Goal: Task Accomplishment & Management: Manage account settings

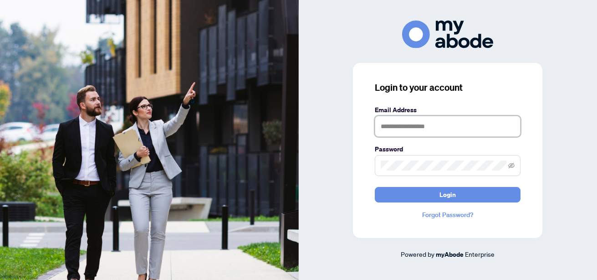
click at [407, 125] on input "text" at bounding box center [448, 126] width 146 height 21
type input "**********"
click at [375, 187] on button "Login" at bounding box center [448, 194] width 146 height 15
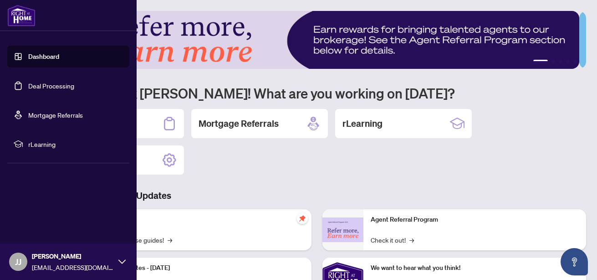
click at [65, 82] on link "Deal Processing" at bounding box center [51, 86] width 46 height 8
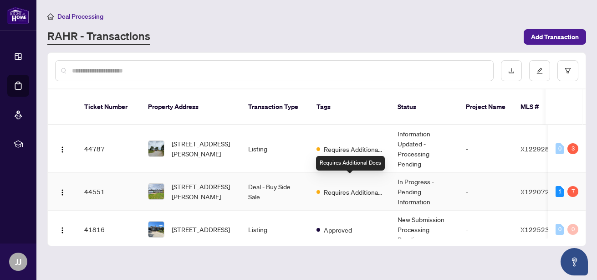
click at [357, 187] on span "Requires Additional Docs" at bounding box center [353, 192] width 59 height 10
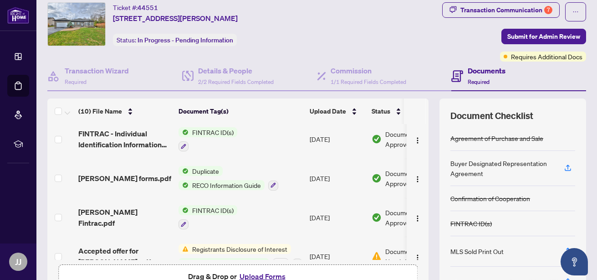
scroll to position [249, 0]
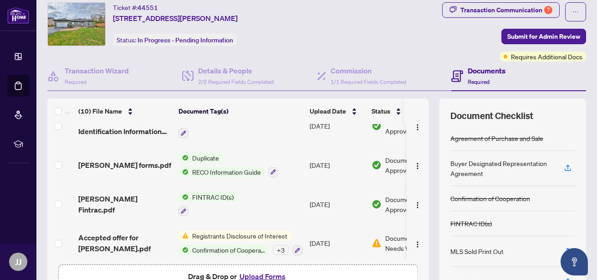
click at [231, 231] on span "Registrants Disclosure of Interest" at bounding box center [240, 236] width 103 height 10
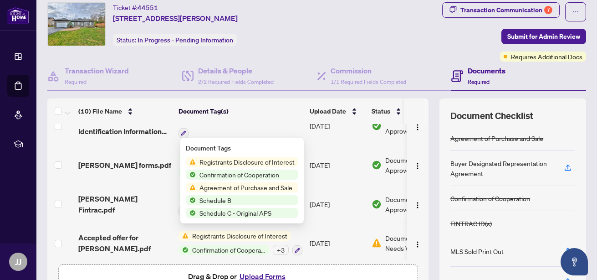
click at [224, 185] on span "Agreement of Purchase and Sale" at bounding box center [246, 187] width 100 height 10
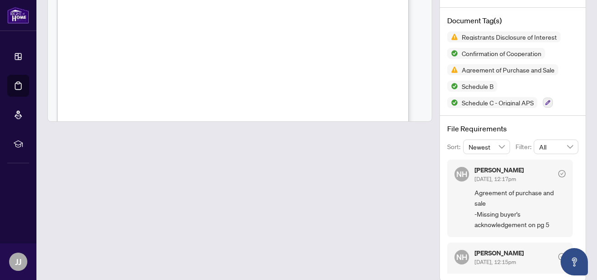
click at [580, 178] on div "Accepted offer for [PERSON_NAME].pdf Document Status Document Needs Work Docume…" at bounding box center [513, 110] width 154 height 344
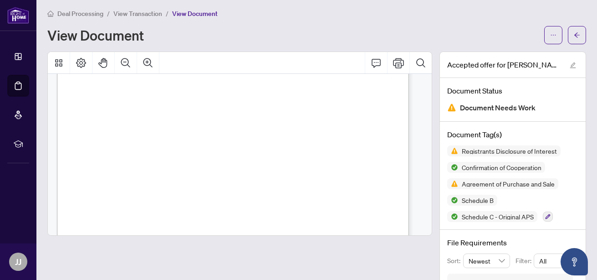
scroll to position [3362, 0]
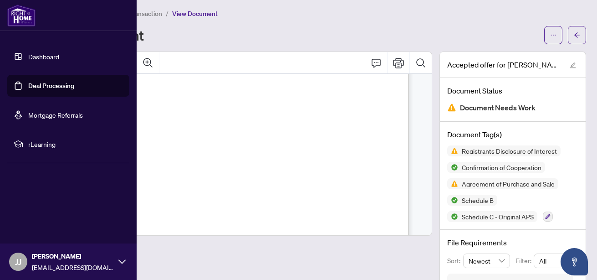
click at [55, 87] on link "Deal Processing" at bounding box center [51, 86] width 46 height 8
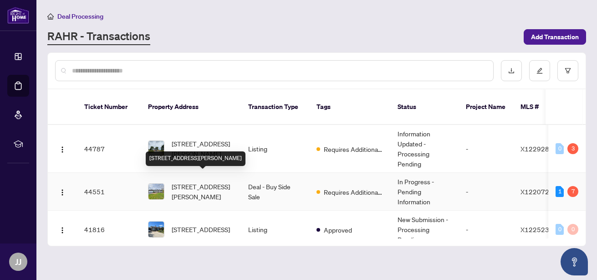
click at [206, 181] on span "[STREET_ADDRESS][PERSON_NAME]" at bounding box center [203, 191] width 62 height 20
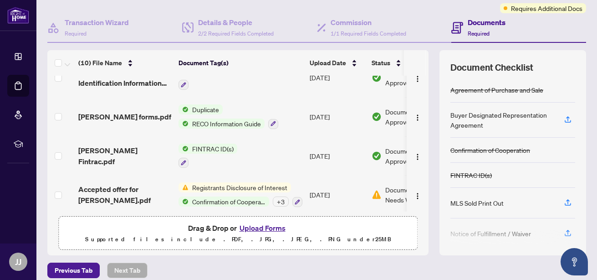
scroll to position [79, 0]
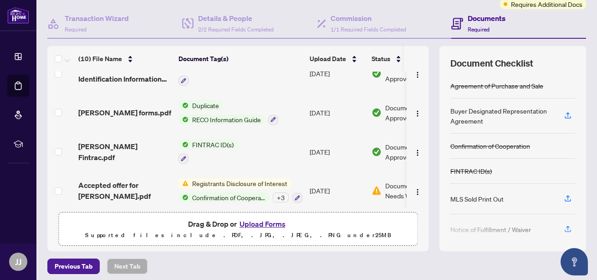
click at [271, 224] on button "Upload Forms" at bounding box center [262, 224] width 51 height 12
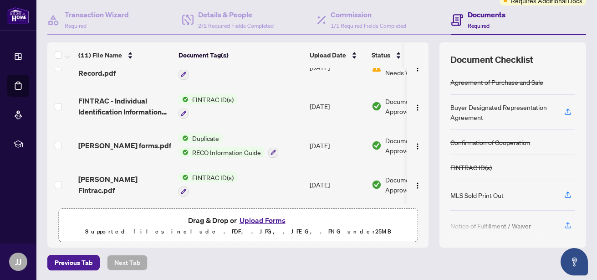
scroll to position [83, 0]
drag, startPoint x: 422, startPoint y: 153, endPoint x: 423, endPoint y: 132, distance: 20.5
click at [423, 132] on div "(11) File Name Document Tag(s) Upload Date Status FINTRAC - Receipt Of Funds Re…" at bounding box center [316, 144] width 539 height 205
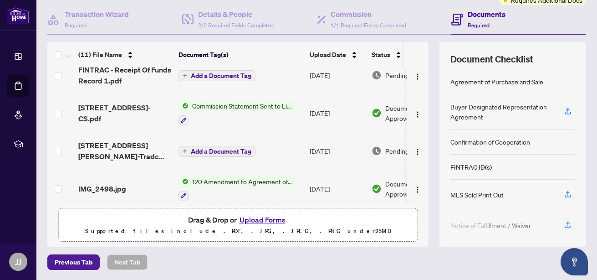
scroll to position [0, 0]
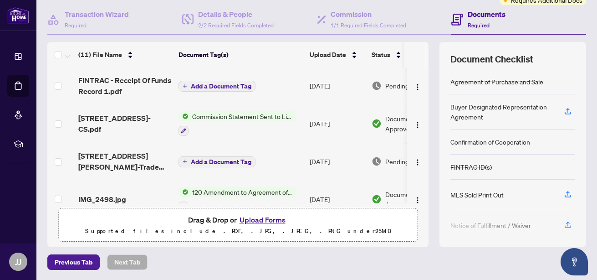
click at [223, 159] on span "Add a Document Tag" at bounding box center [221, 162] width 61 height 6
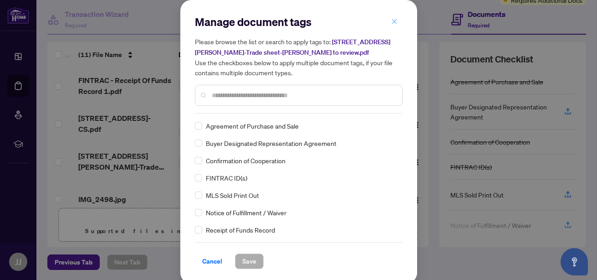
click at [391, 21] on icon "close" at bounding box center [394, 21] width 6 height 6
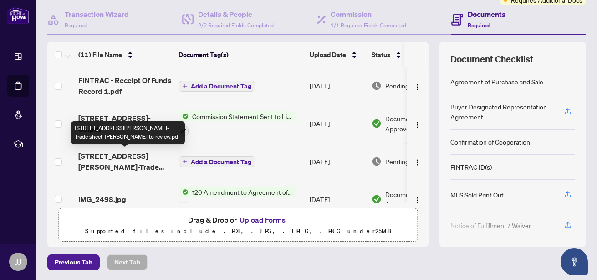
click at [126, 155] on span "[STREET_ADDRESS][PERSON_NAME]-Trade sheet-[PERSON_NAME] to review.pdf" at bounding box center [124, 161] width 93 height 22
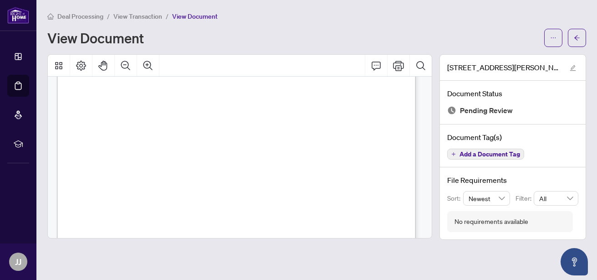
scroll to position [322, 0]
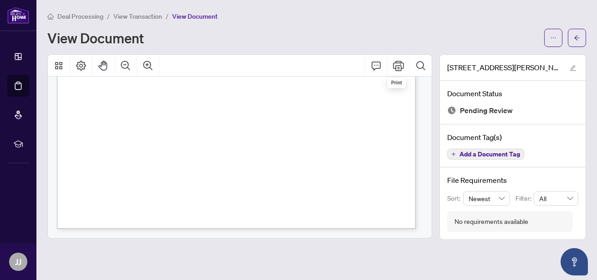
click at [394, 11] on div "Deal Processing / View Transaction / View Document" at bounding box center [316, 16] width 539 height 10
